Goal: Find specific page/section: Find specific page/section

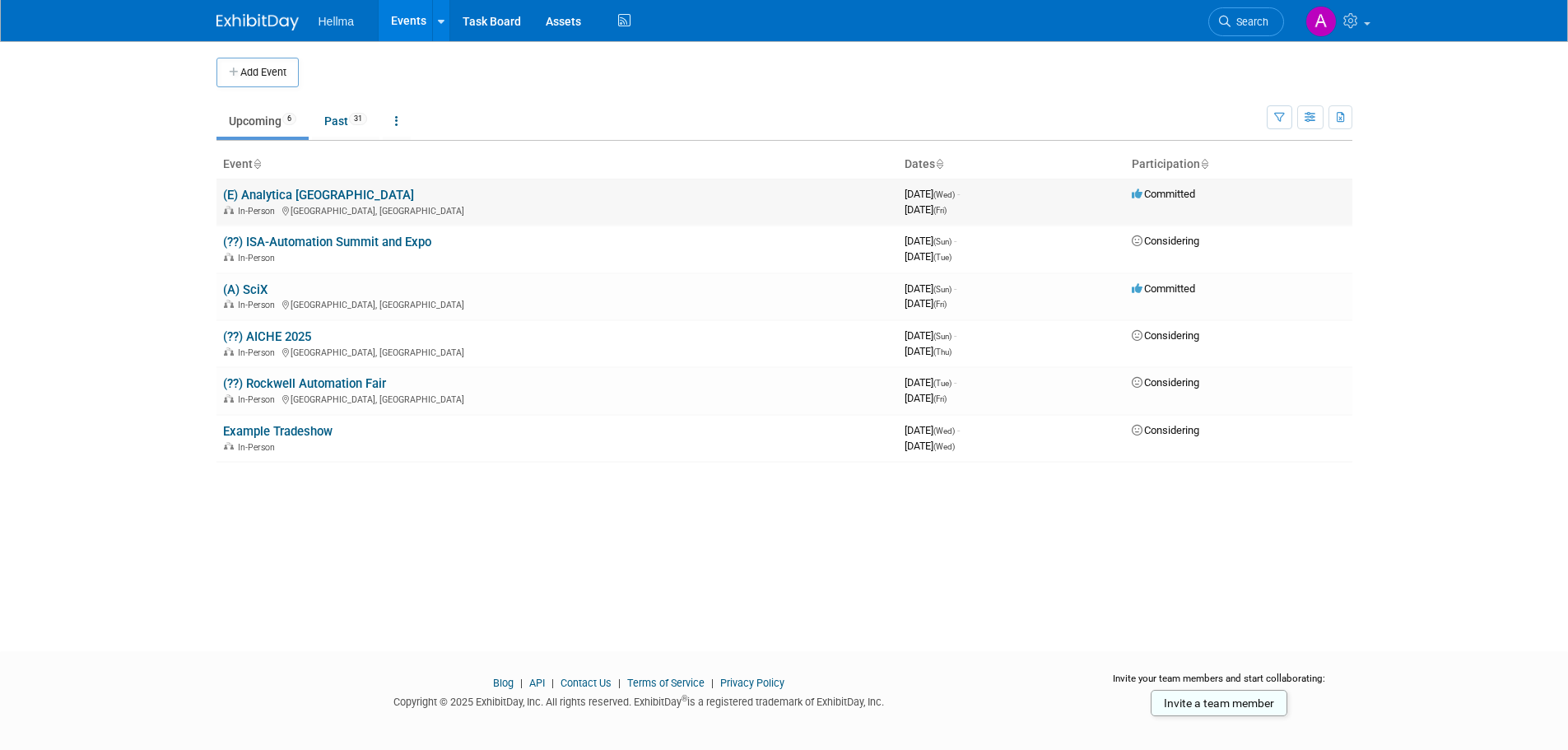
click at [276, 189] on link "(E) Analytica [GEOGRAPHIC_DATA]" at bounding box center [318, 195] width 191 height 15
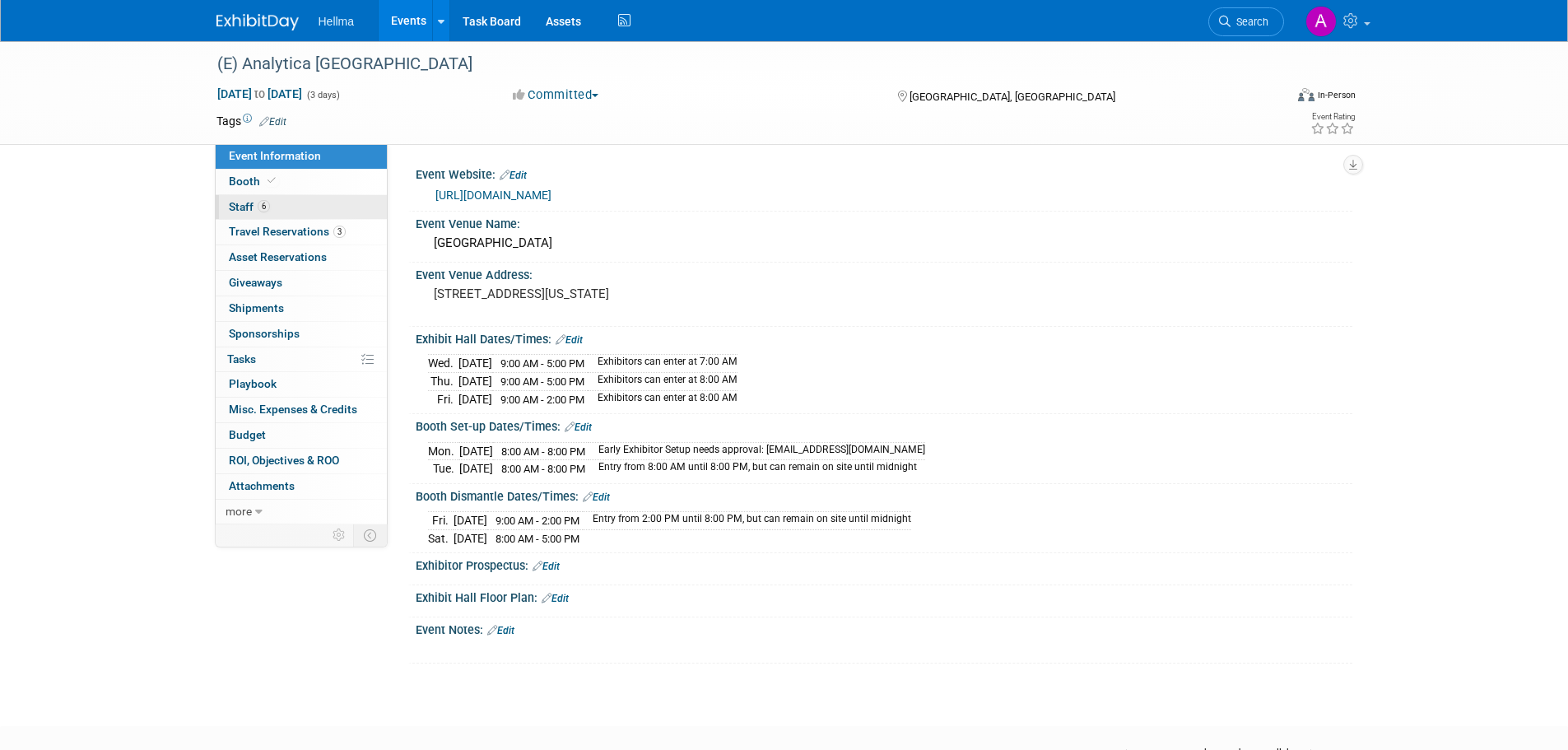
click at [289, 207] on link "6 Staff 6" at bounding box center [301, 207] width 171 height 25
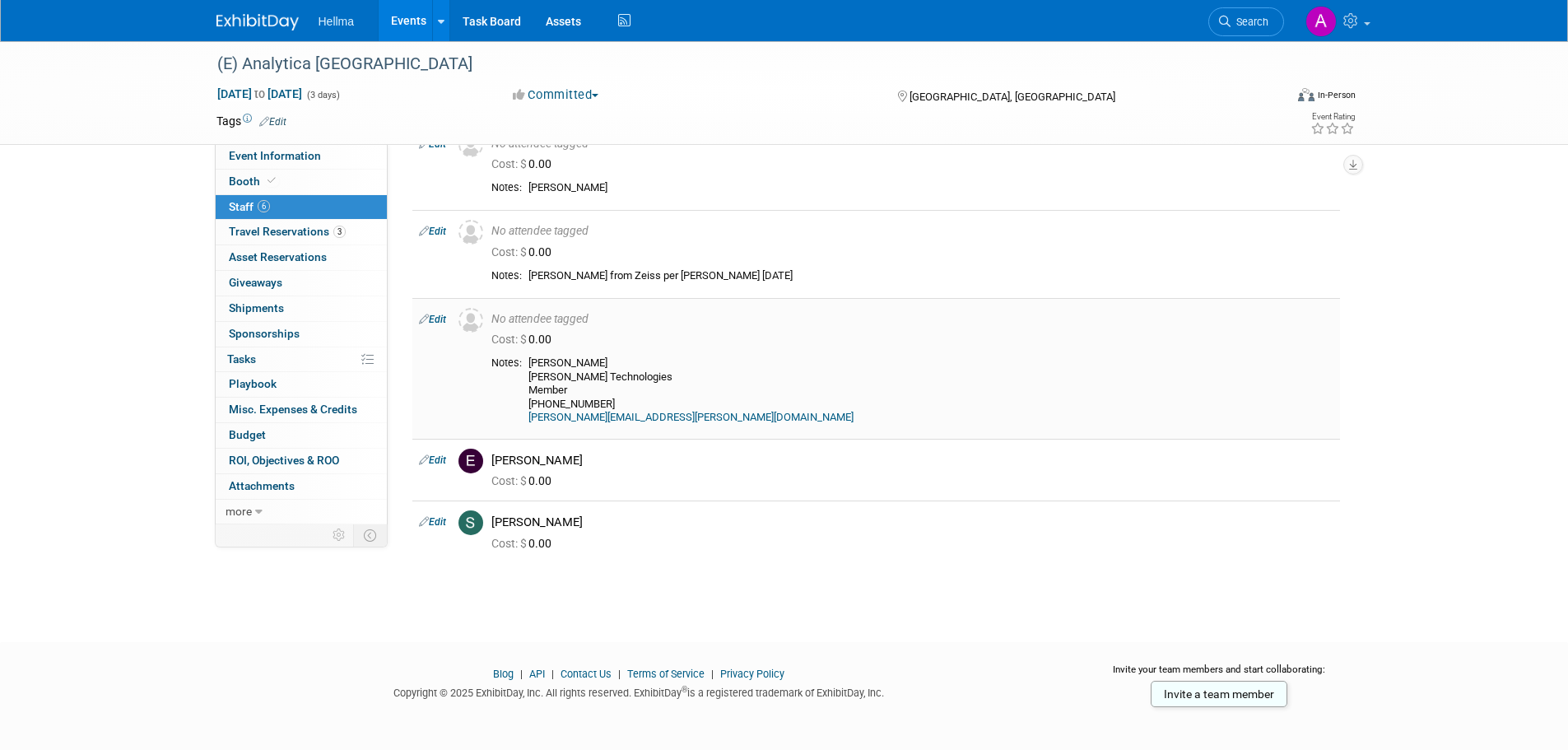
scroll to position [183, 0]
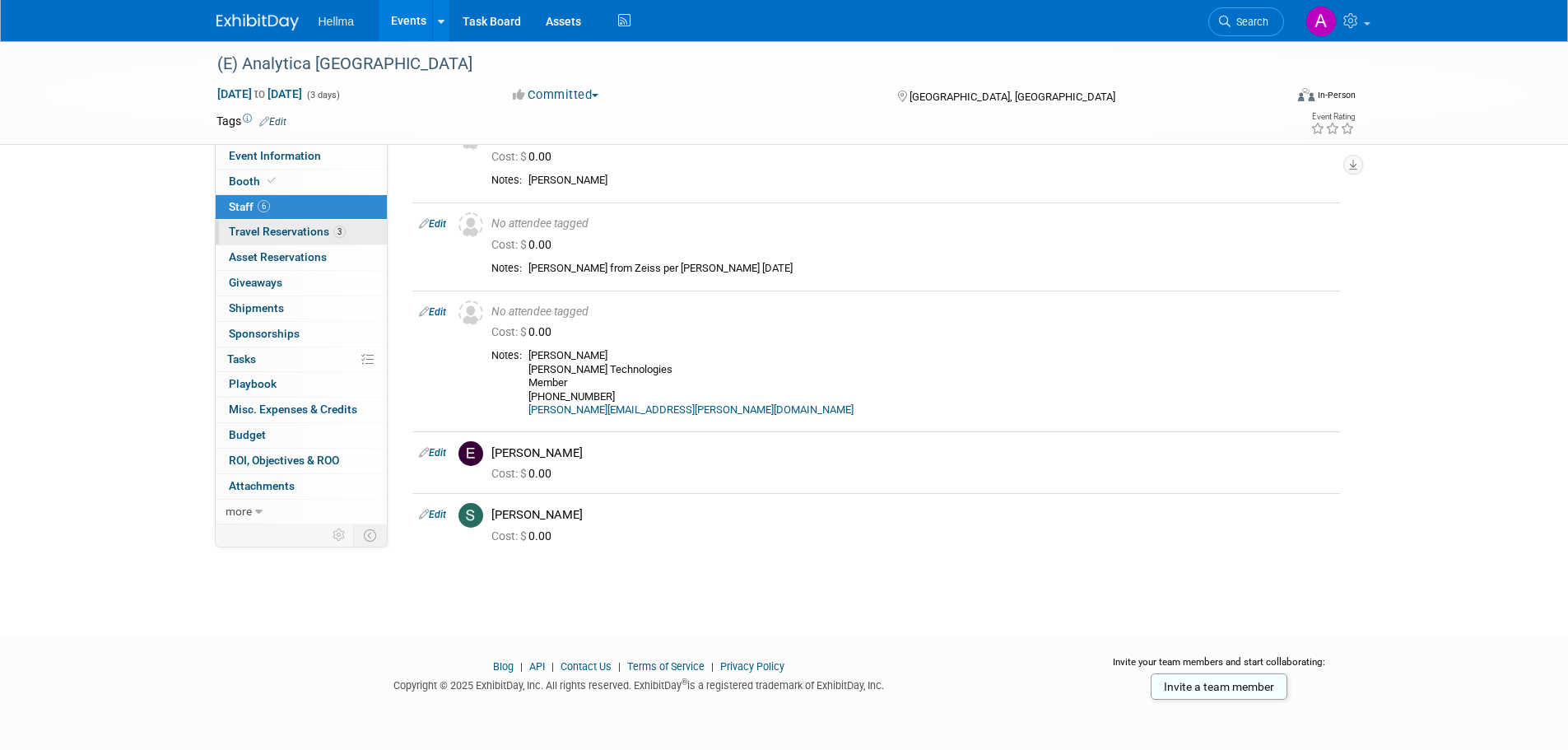
click at [308, 232] on span "Travel Reservations 3" at bounding box center [287, 231] width 117 height 13
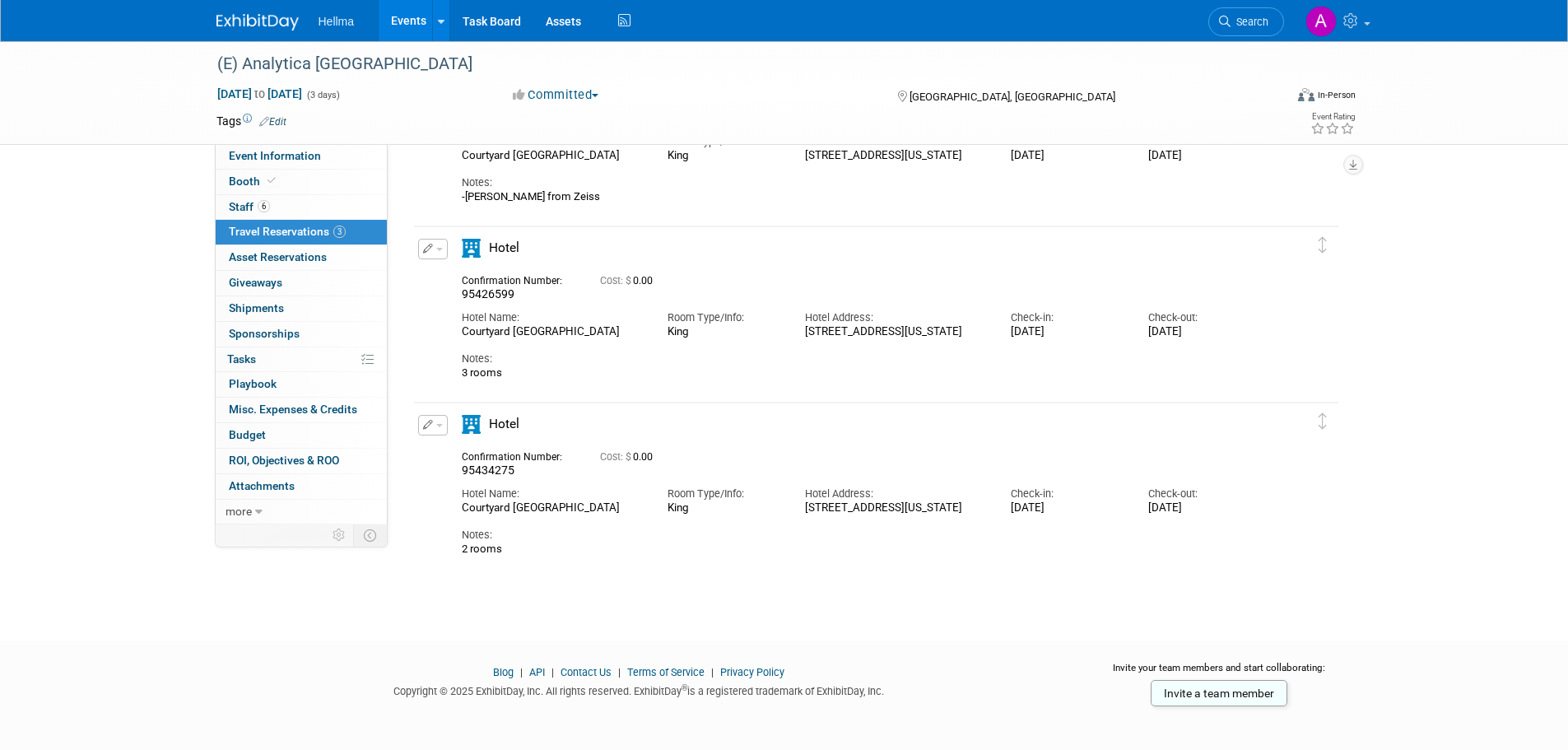
scroll to position [171, 0]
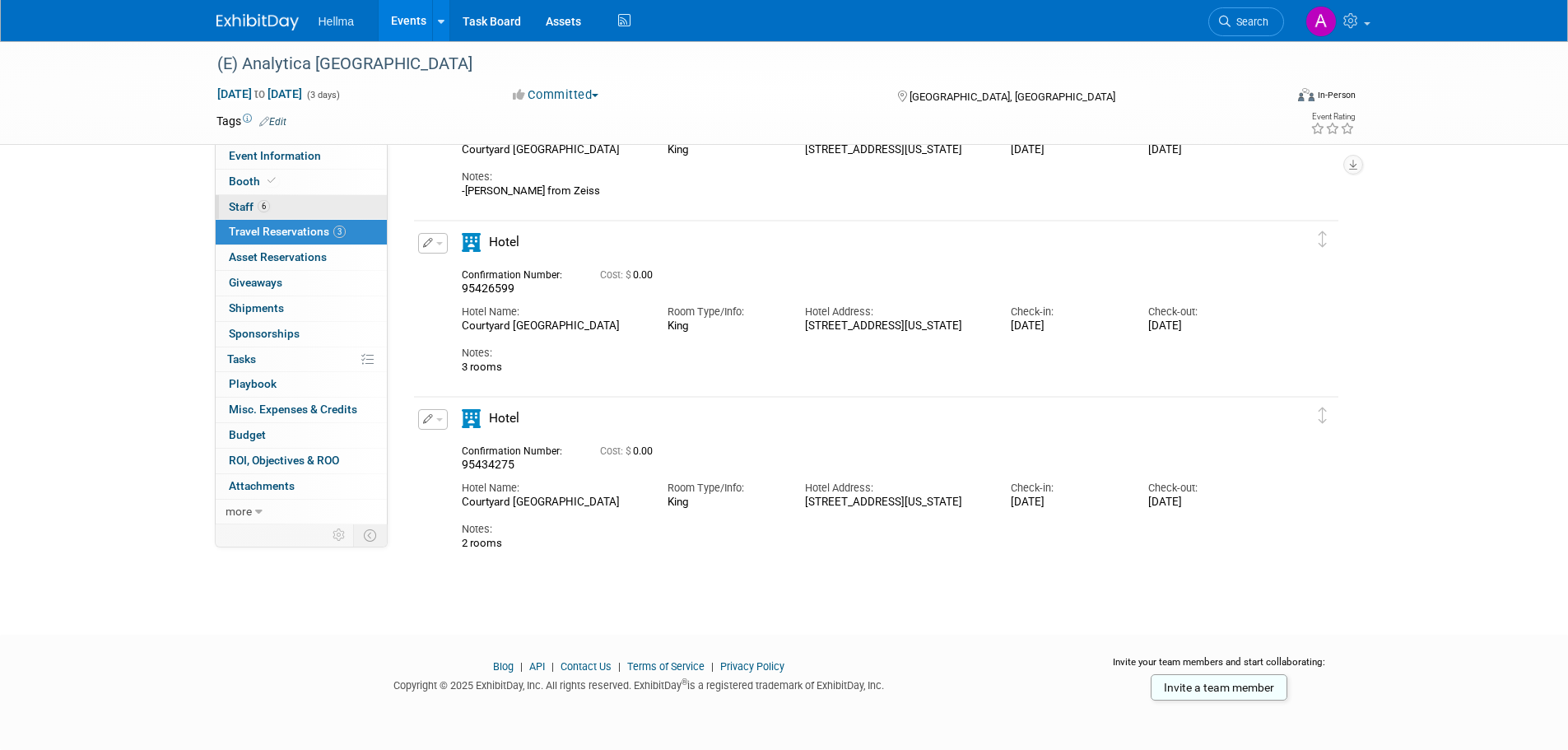
click at [283, 202] on link "6 Staff 6" at bounding box center [301, 207] width 171 height 25
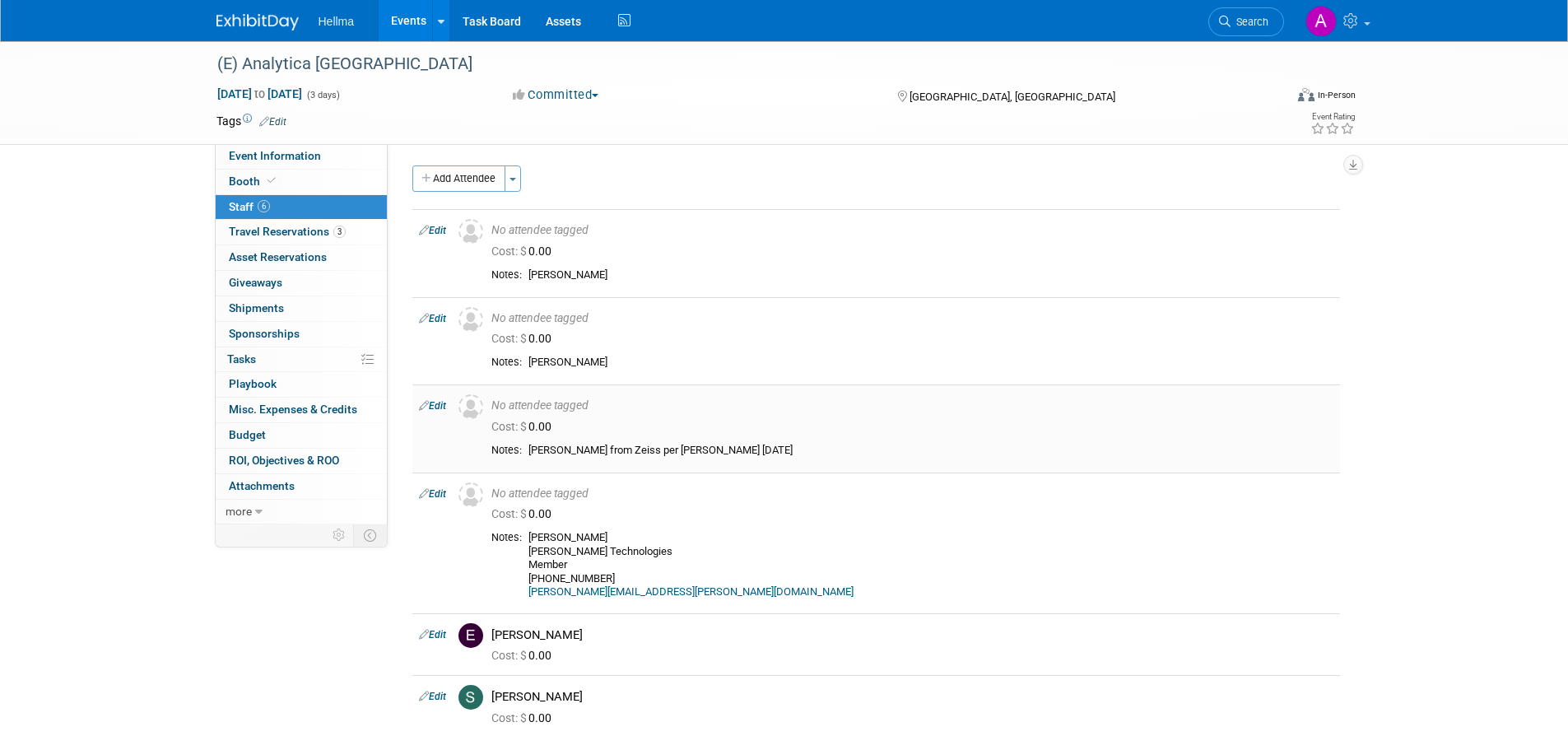
scroll to position [0, 0]
click at [252, 216] on link "6 Staff 6" at bounding box center [301, 207] width 171 height 25
click at [284, 223] on link "3 Travel Reservations 3" at bounding box center [301, 232] width 171 height 25
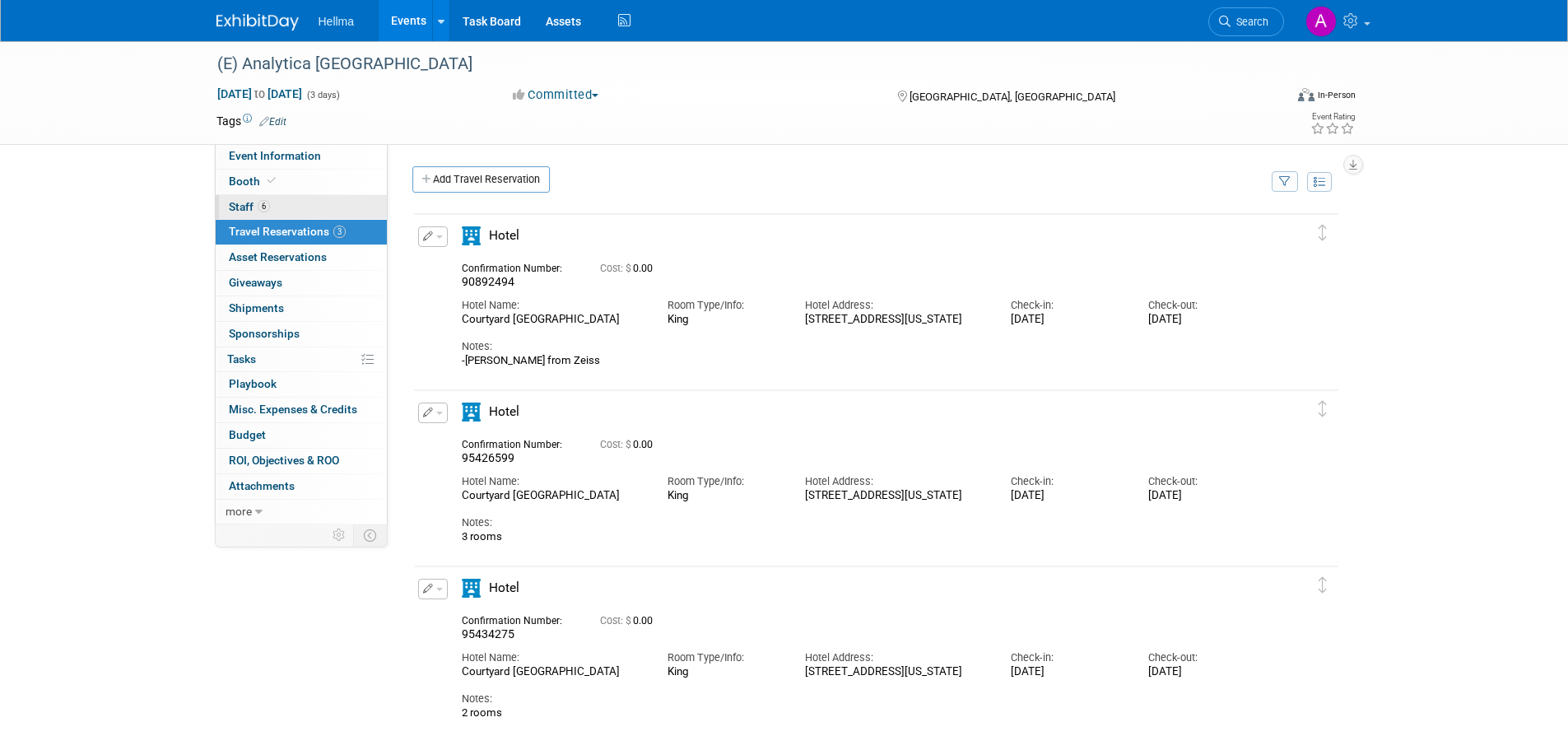
click at [296, 207] on link "6 Staff 6" at bounding box center [301, 207] width 171 height 25
